Goal: Task Accomplishment & Management: Complete application form

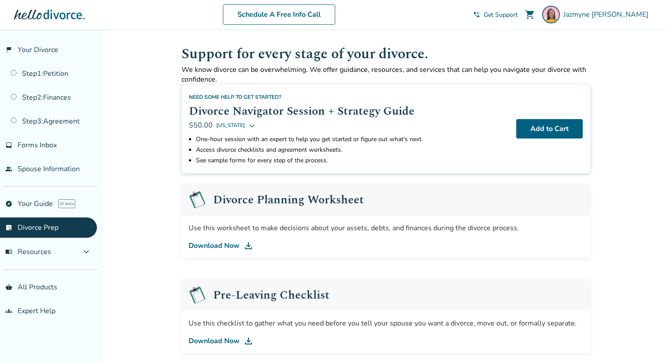
scroll to position [19, 0]
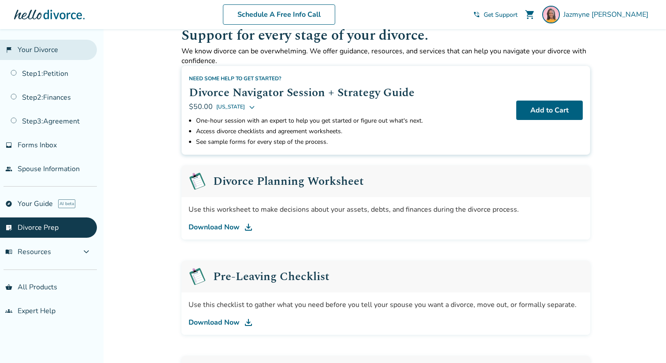
click at [24, 50] on link "flag_2 Your Divorce" at bounding box center [48, 50] width 97 height 20
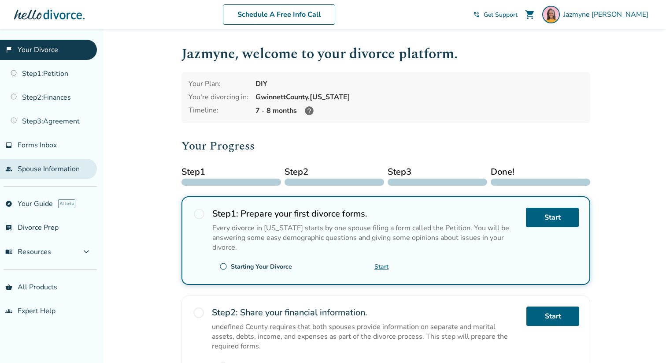
click at [61, 171] on link "people Spouse Information" at bounding box center [48, 169] width 97 height 20
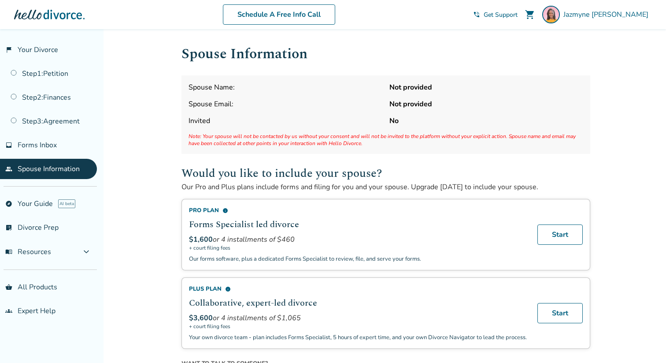
click at [267, 116] on span "Invited" at bounding box center [286, 121] width 194 height 10
click at [379, 94] on div "Spouse Name: Not provided Spouse Email: Not provided Invited No Note: Your spou…" at bounding box center [386, 114] width 409 height 78
click at [400, 100] on strong "Not provided" at bounding box center [487, 104] width 194 height 10
click at [412, 102] on strong "Not provided" at bounding box center [487, 104] width 194 height 10
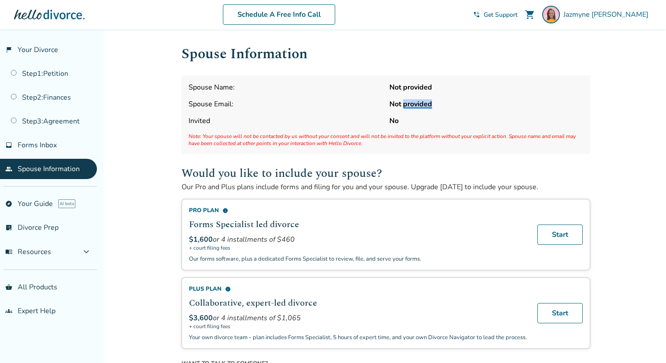
click at [412, 102] on strong "Not provided" at bounding box center [487, 104] width 194 height 10
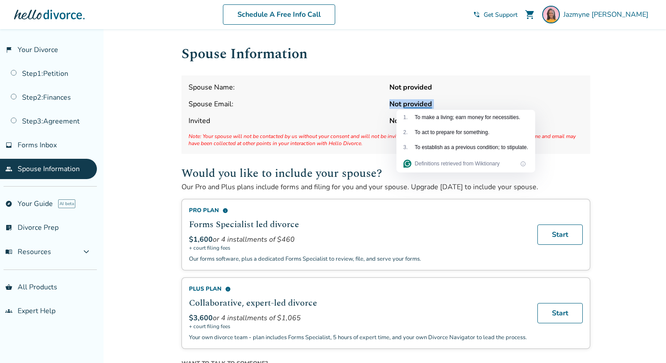
click at [406, 85] on strong "Not provided" at bounding box center [487, 87] width 194 height 10
